Goal: Task Accomplishment & Management: Use online tool/utility

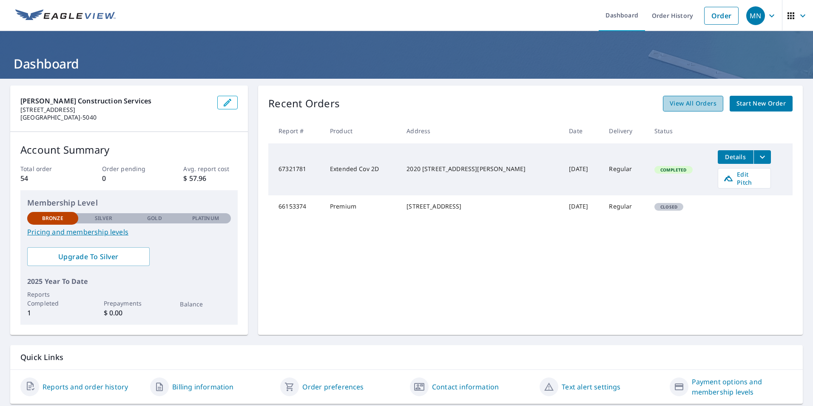
click at [686, 102] on span "View All Orders" at bounding box center [693, 103] width 47 height 11
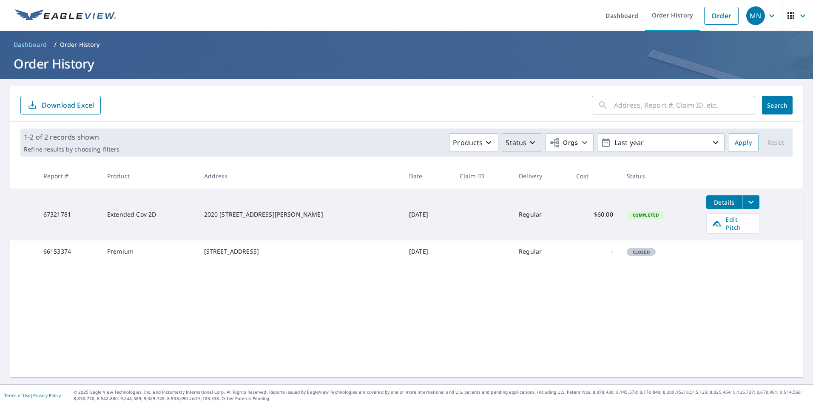
click at [527, 143] on icon "button" at bounding box center [532, 142] width 10 height 10
click at [540, 183] on p "In Process" at bounding box center [540, 179] width 34 height 10
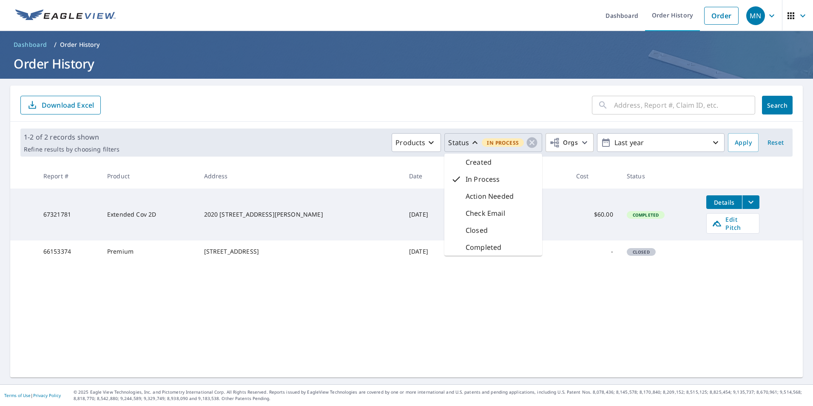
click at [569, 262] on td "-" at bounding box center [594, 251] width 51 height 22
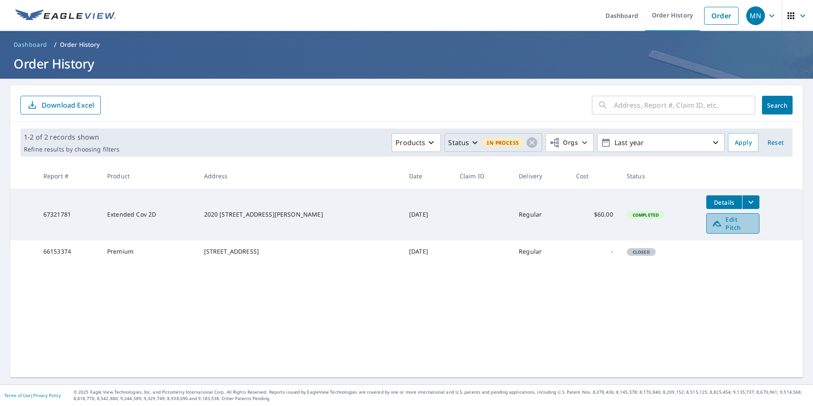
click at [716, 222] on span "Edit Pitch" at bounding box center [733, 223] width 42 height 16
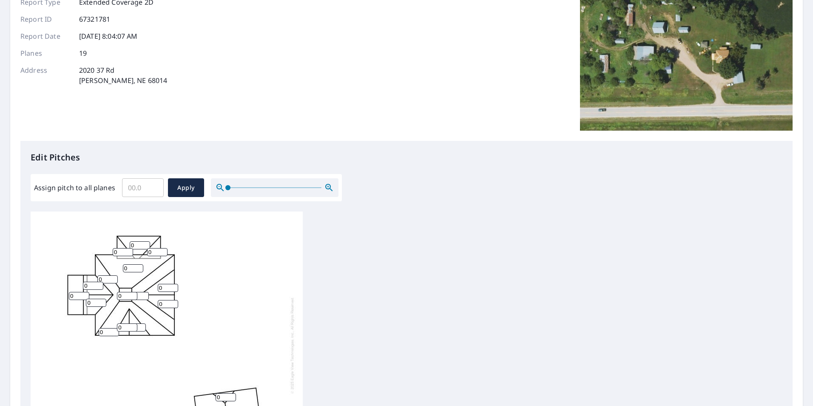
scroll to position [128, 0]
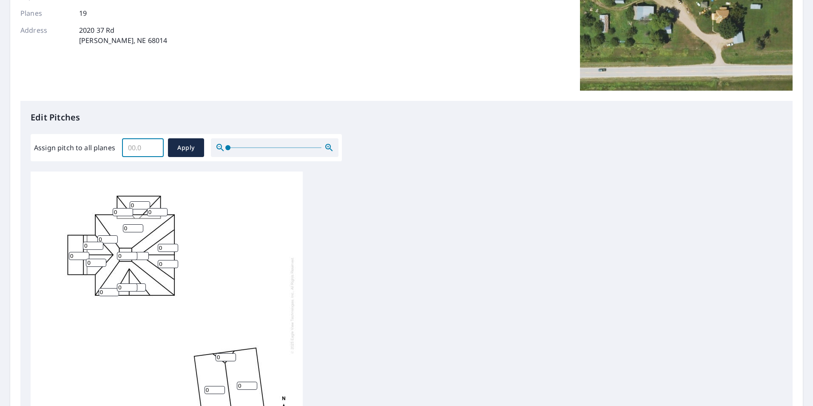
click at [142, 150] on input "Assign pitch to all planes" at bounding box center [143, 148] width 42 height 24
type input "10"
click at [196, 147] on span "Apply" at bounding box center [186, 147] width 23 height 11
type input "10"
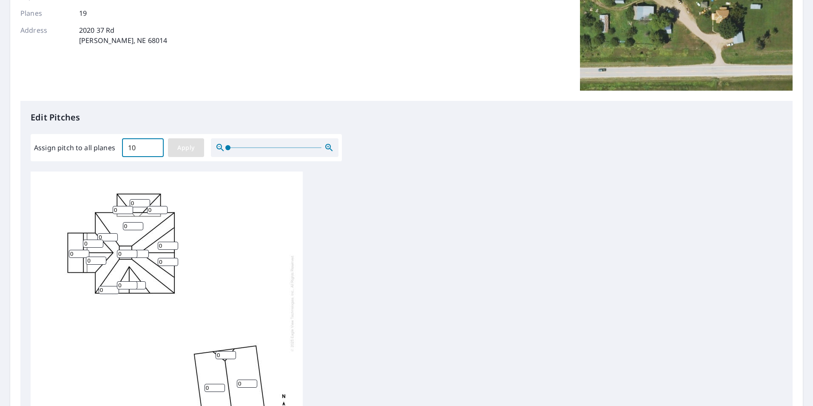
type input "10"
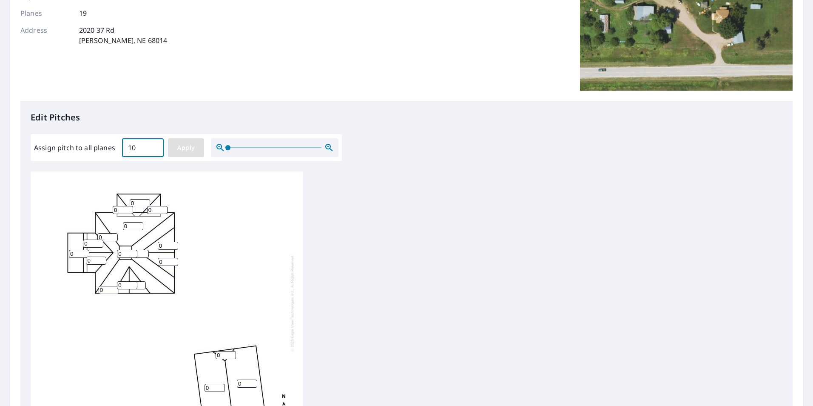
type input "10"
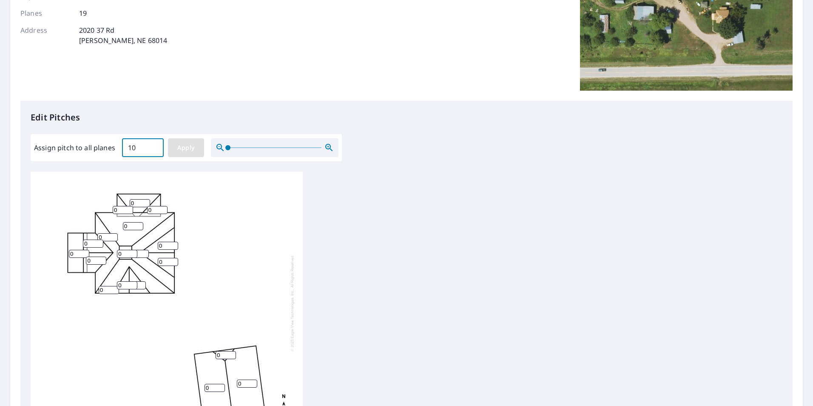
type input "10"
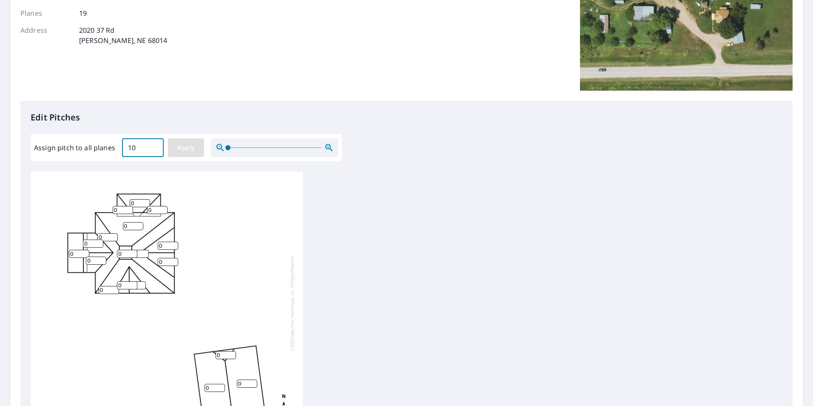
type input "10"
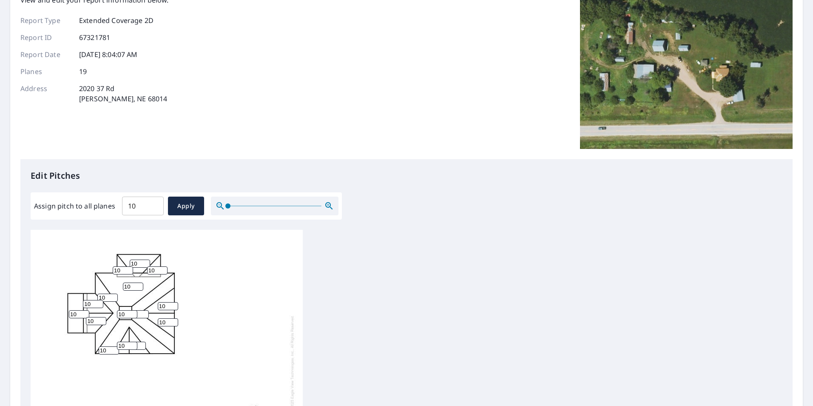
scroll to position [255, 0]
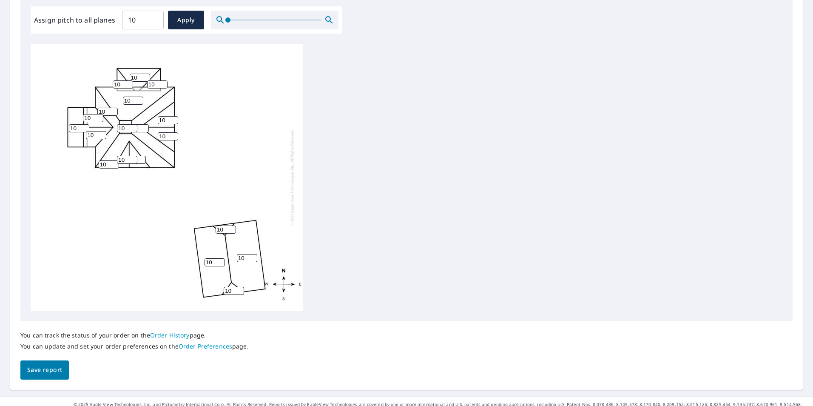
click at [61, 368] on span "Save report" at bounding box center [44, 369] width 35 height 11
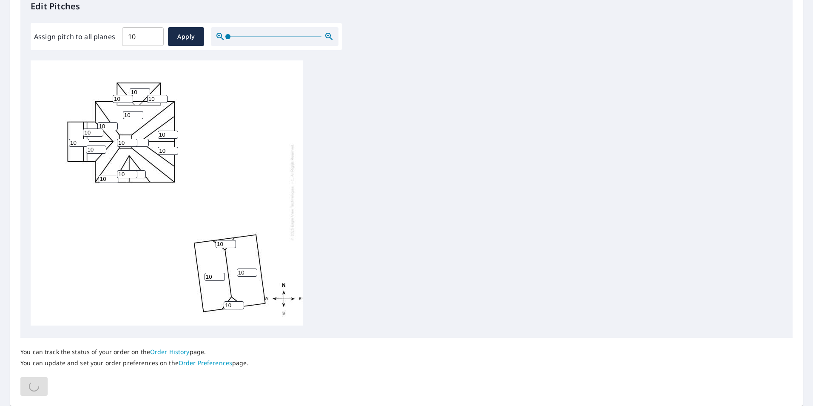
scroll to position [267, 0]
